Goal: Task Accomplishment & Management: Manage account settings

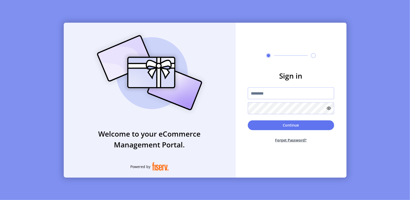
click at [276, 94] on input "text" at bounding box center [291, 93] width 86 height 12
click at [256, 93] on input "text" at bounding box center [291, 93] width 86 height 12
paste input "**********"
type input "**********"
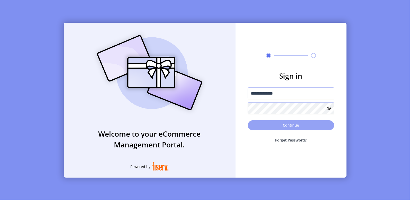
click at [290, 125] on button "Continue" at bounding box center [291, 125] width 86 height 10
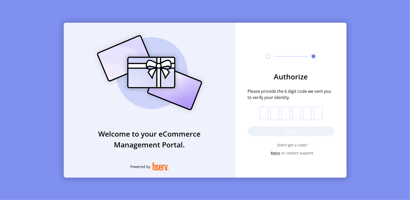
click at [265, 112] on input "text" at bounding box center [264, 112] width 9 height 13
type input "*"
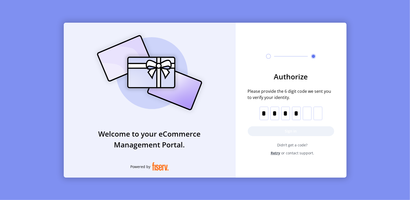
type input "*"
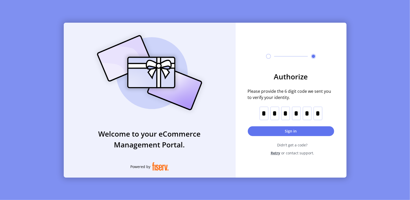
type input "*"
click at [265, 111] on input "*" at bounding box center [264, 112] width 9 height 13
click at [262, 112] on input "*" at bounding box center [264, 112] width 9 height 13
drag, startPoint x: 262, startPoint y: 115, endPoint x: 316, endPoint y: 118, distance: 54.6
click at [316, 118] on p-inputotp "* * * * * *" at bounding box center [291, 112] width 63 height 13
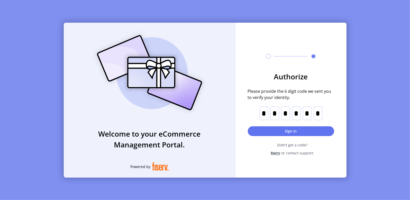
click at [318, 112] on input "*" at bounding box center [318, 112] width 9 height 13
click at [264, 114] on input "text" at bounding box center [264, 112] width 9 height 13
click at [246, 70] on div "Authorize Please provide the 6 digit code we sent you to verify your identity. …" at bounding box center [291, 94] width 111 height 142
click at [265, 111] on input "text" at bounding box center [264, 112] width 9 height 13
click at [253, 65] on div "Authorize Please provide the 6 digit code we sent you to verify your identity. …" at bounding box center [291, 94] width 111 height 142
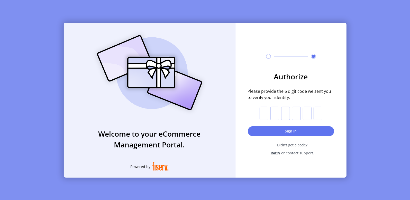
click at [262, 114] on input "text" at bounding box center [264, 112] width 9 height 13
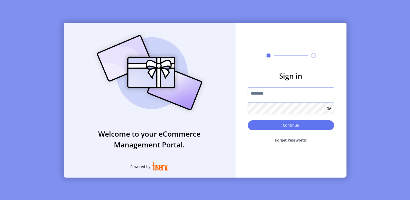
click at [287, 93] on input "text" at bounding box center [291, 93] width 86 height 12
paste input "**********"
type input "**********"
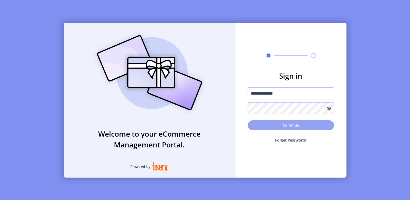
click at [295, 125] on button "Continue" at bounding box center [291, 125] width 86 height 10
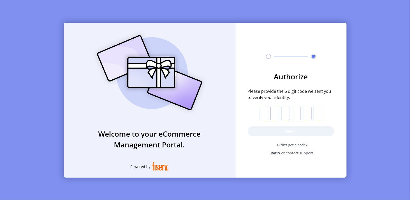
click at [265, 114] on input "text" at bounding box center [264, 112] width 9 height 13
type input "*"
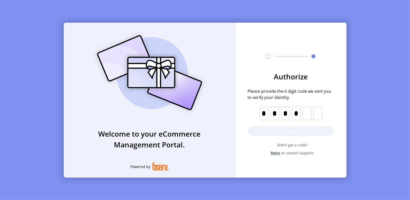
type input "*"
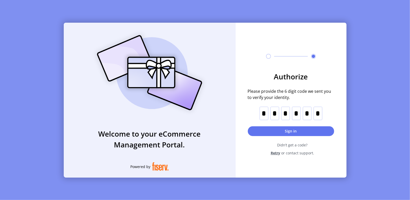
type input "*"
click at [286, 132] on button "Sign in" at bounding box center [291, 131] width 86 height 10
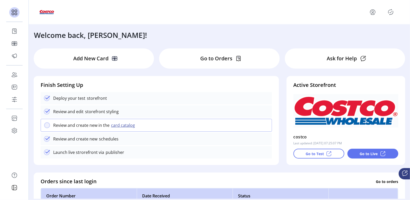
click at [67, 101] on p "Deploy your test" at bounding box center [69, 98] width 32 height 6
click at [319, 154] on p "Go to Test" at bounding box center [315, 153] width 18 height 5
click at [72, 99] on p "Deploy your test" at bounding box center [69, 98] width 32 height 6
click at [309, 154] on p "Go to Test" at bounding box center [315, 153] width 18 height 5
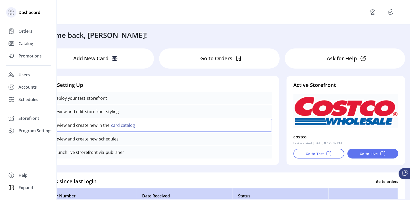
click at [28, 13] on span "Dashboard" at bounding box center [30, 12] width 22 height 6
click at [10, 12] on icon at bounding box center [10, 11] width 2 height 2
click at [27, 118] on span "Storefront" at bounding box center [29, 118] width 21 height 6
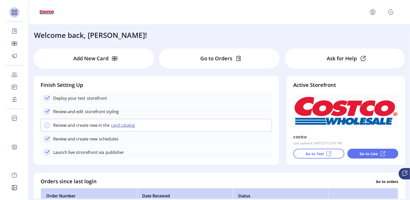
click at [121, 125] on button "card catalog" at bounding box center [124, 125] width 29 height 6
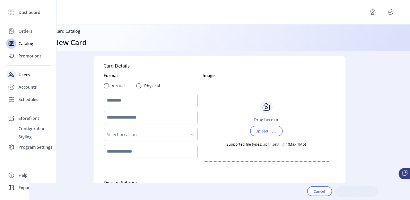
click at [22, 74] on span "Users" at bounding box center [24, 74] width 11 height 6
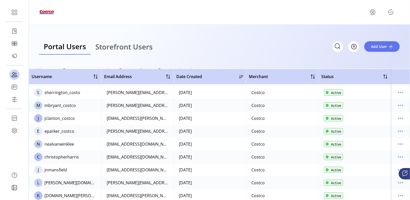
scroll to position [77, 0]
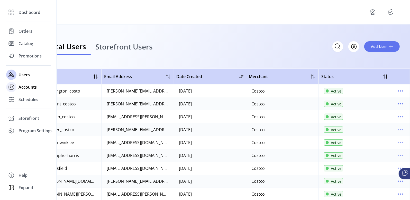
click at [24, 88] on span "Accounts" at bounding box center [28, 87] width 18 height 6
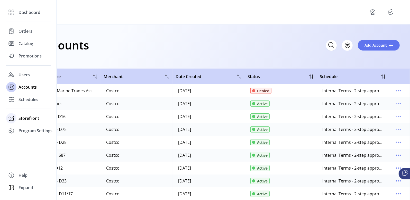
click at [30, 119] on span "Storefront" at bounding box center [29, 118] width 21 height 6
click at [28, 11] on span "Dashboard" at bounding box center [30, 12] width 22 height 6
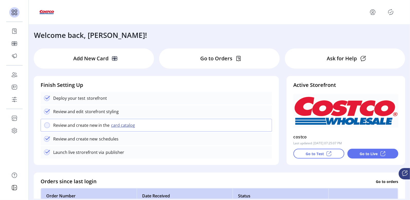
click at [371, 12] on icon "menu" at bounding box center [373, 12] width 8 height 8
click at [355, 32] on span "Sign Out" at bounding box center [354, 32] width 39 height 4
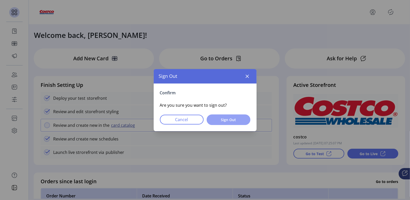
click at [234, 119] on span "Sign Out" at bounding box center [228, 119] width 30 height 5
